Goal: Information Seeking & Learning: Find specific fact

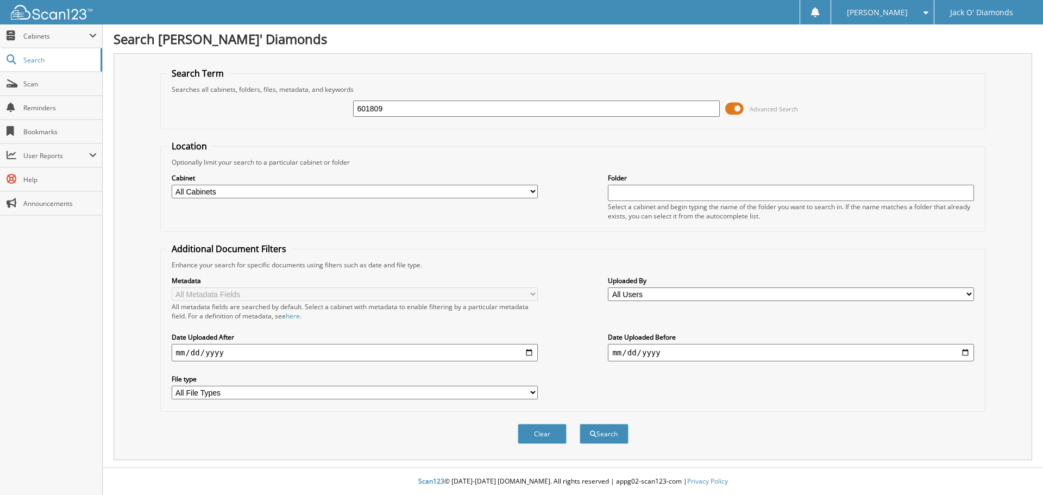
type input "601809"
click at [580, 424] on button "Search" at bounding box center [604, 434] width 49 height 20
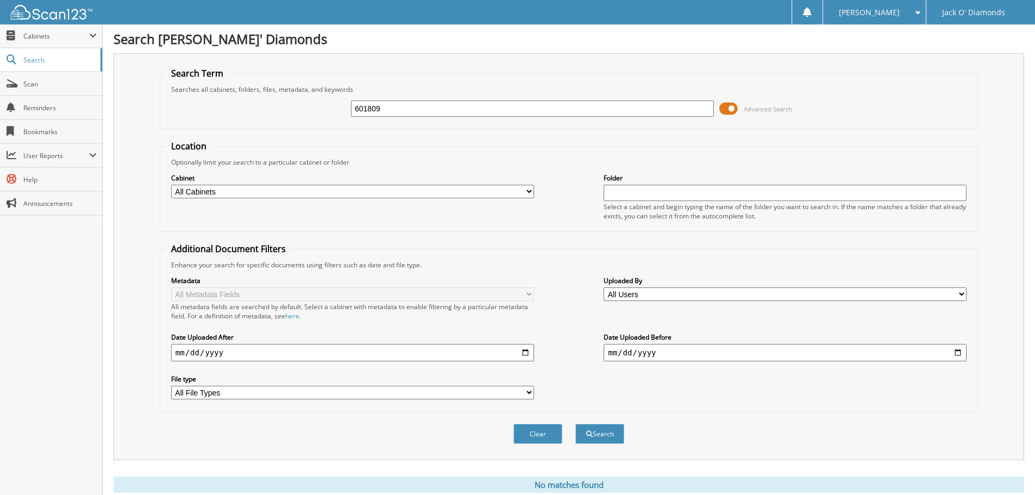
click at [728, 112] on span at bounding box center [728, 108] width 18 height 16
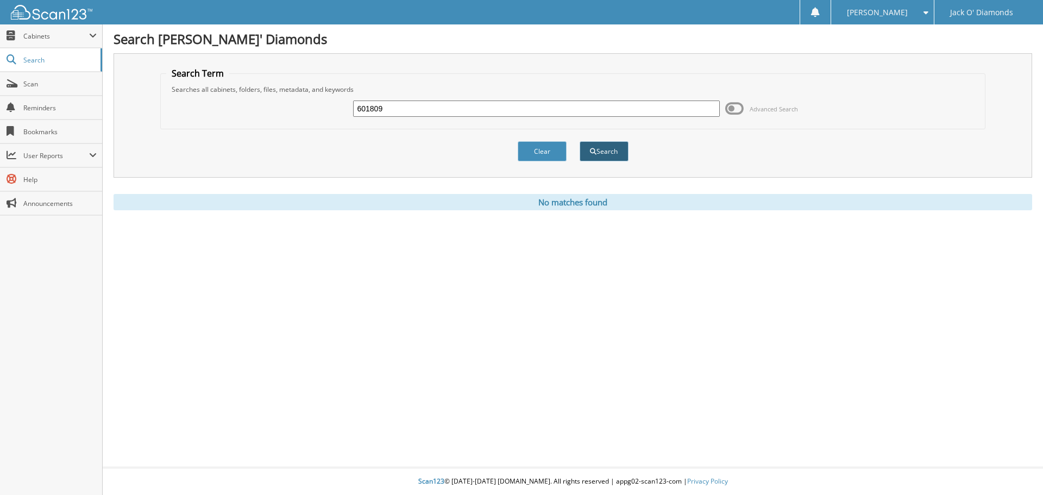
click at [618, 153] on button "Search" at bounding box center [604, 151] width 49 height 20
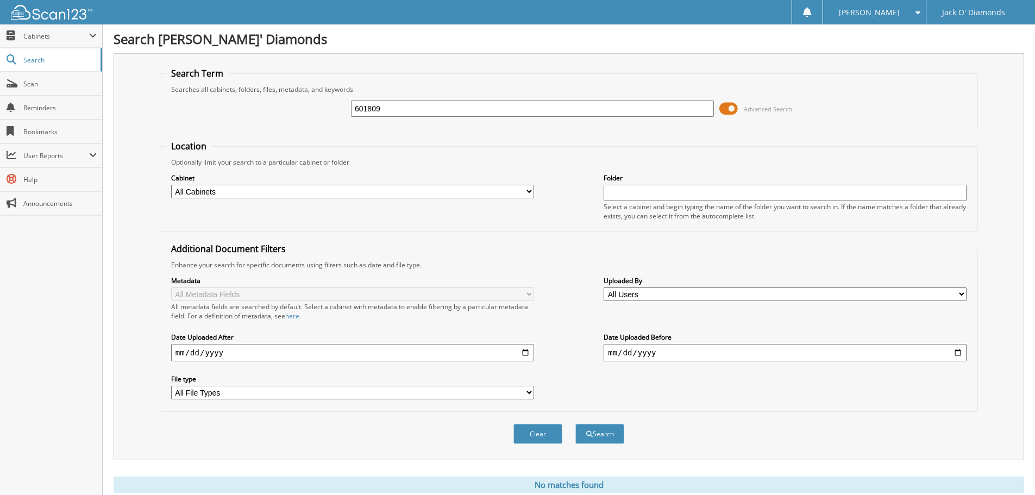
click at [733, 108] on span at bounding box center [728, 108] width 18 height 16
